Goal: Transaction & Acquisition: Purchase product/service

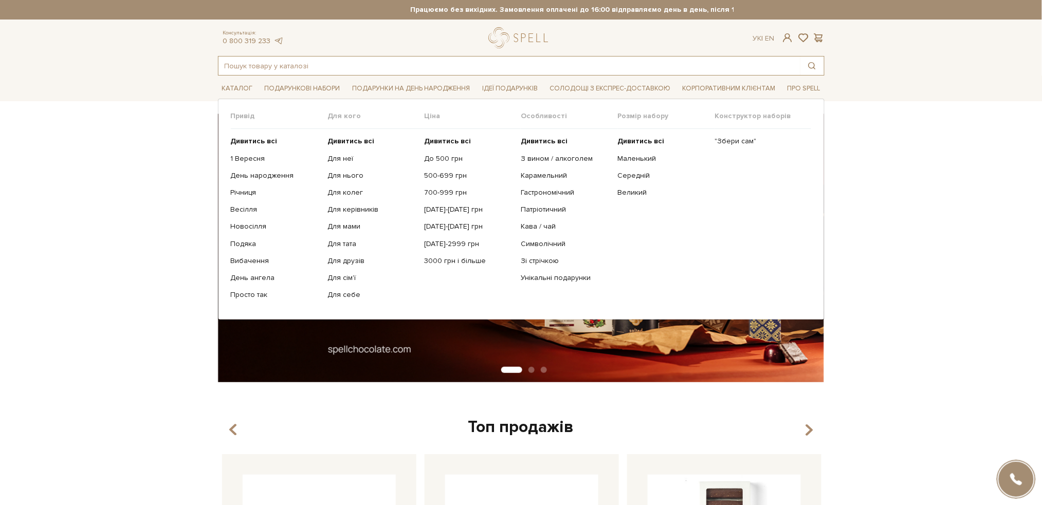
click at [305, 63] on input "text" at bounding box center [510, 66] width 582 height 19
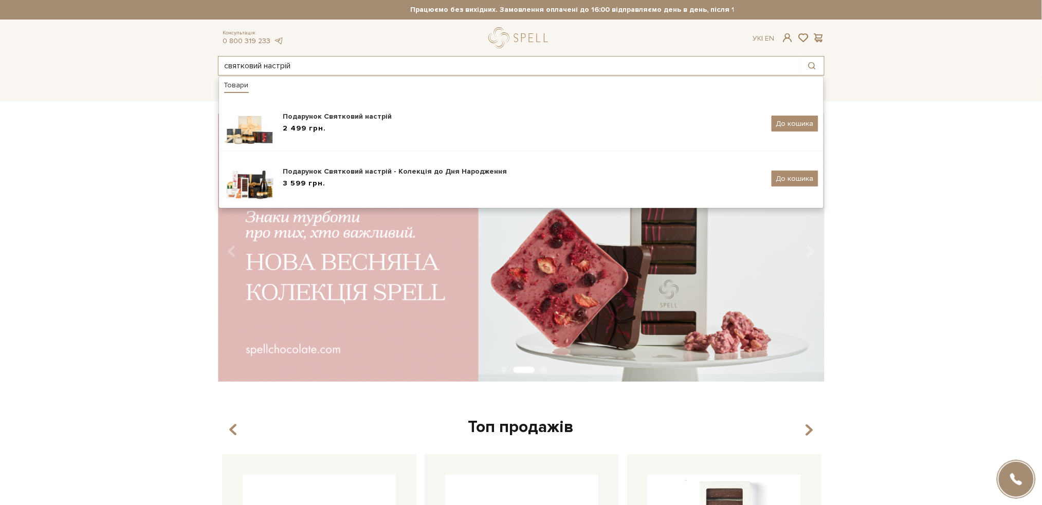
type input "святковий настрій"
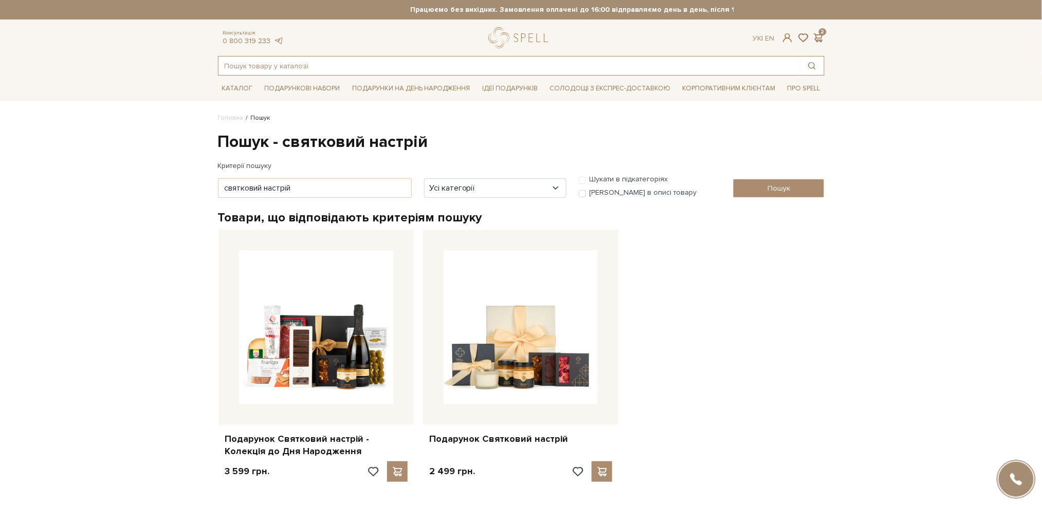
click at [314, 74] on input "text" at bounding box center [510, 66] width 582 height 19
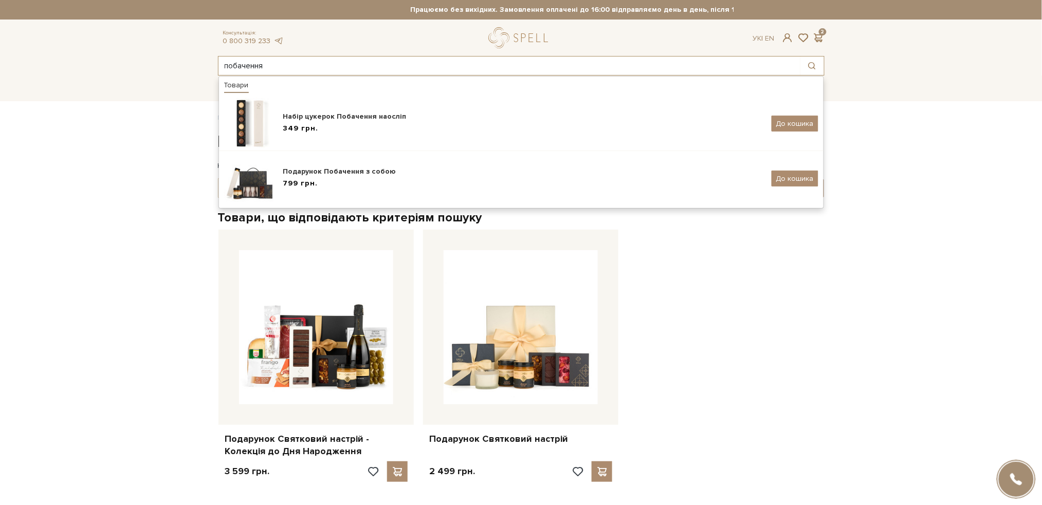
type input "побачення"
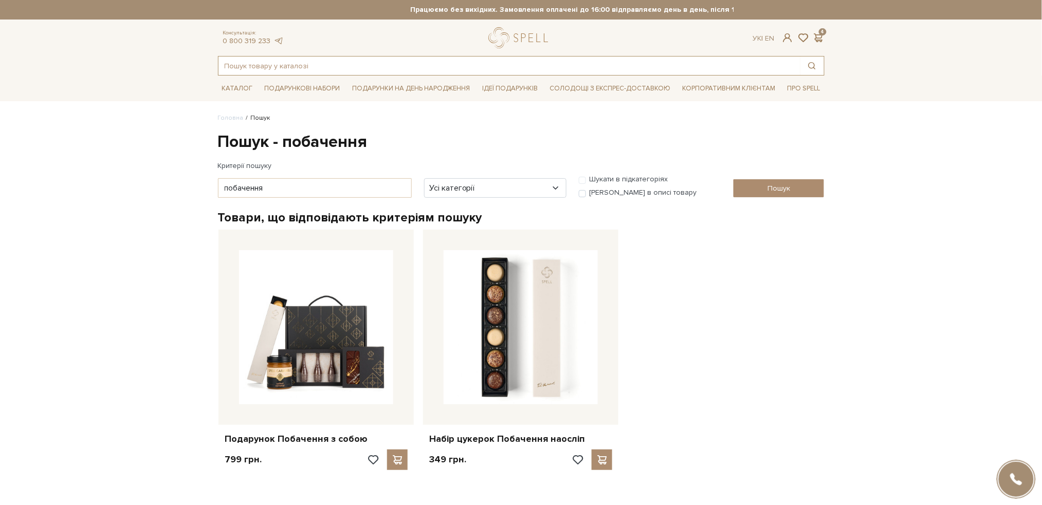
click at [374, 64] on input "text" at bounding box center [510, 66] width 582 height 19
